Goal: Find specific page/section: Find specific page/section

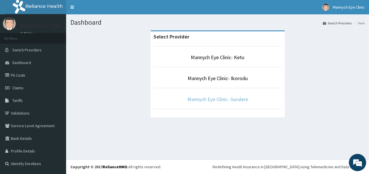
click at [226, 100] on link "Mannych Eye Clinic- Surulere" at bounding box center [217, 99] width 61 height 7
click at [230, 99] on link "Mannych Eye Clinic- Surulere" at bounding box center [217, 99] width 61 height 7
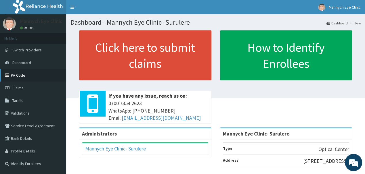
click at [18, 75] on link "PA Code" at bounding box center [33, 75] width 66 height 13
